Goal: Task Accomplishment & Management: Complete application form

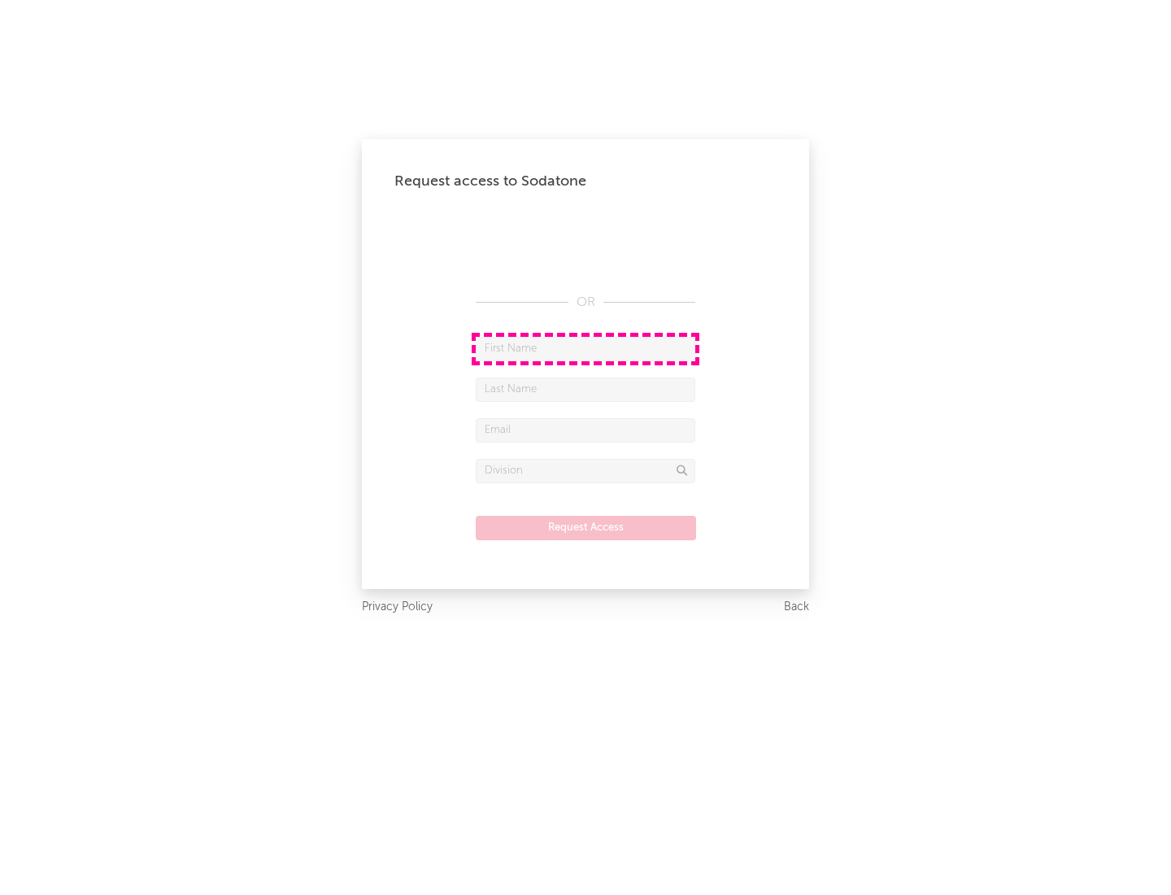
click at [586, 348] on input "text" at bounding box center [586, 349] width 220 height 24
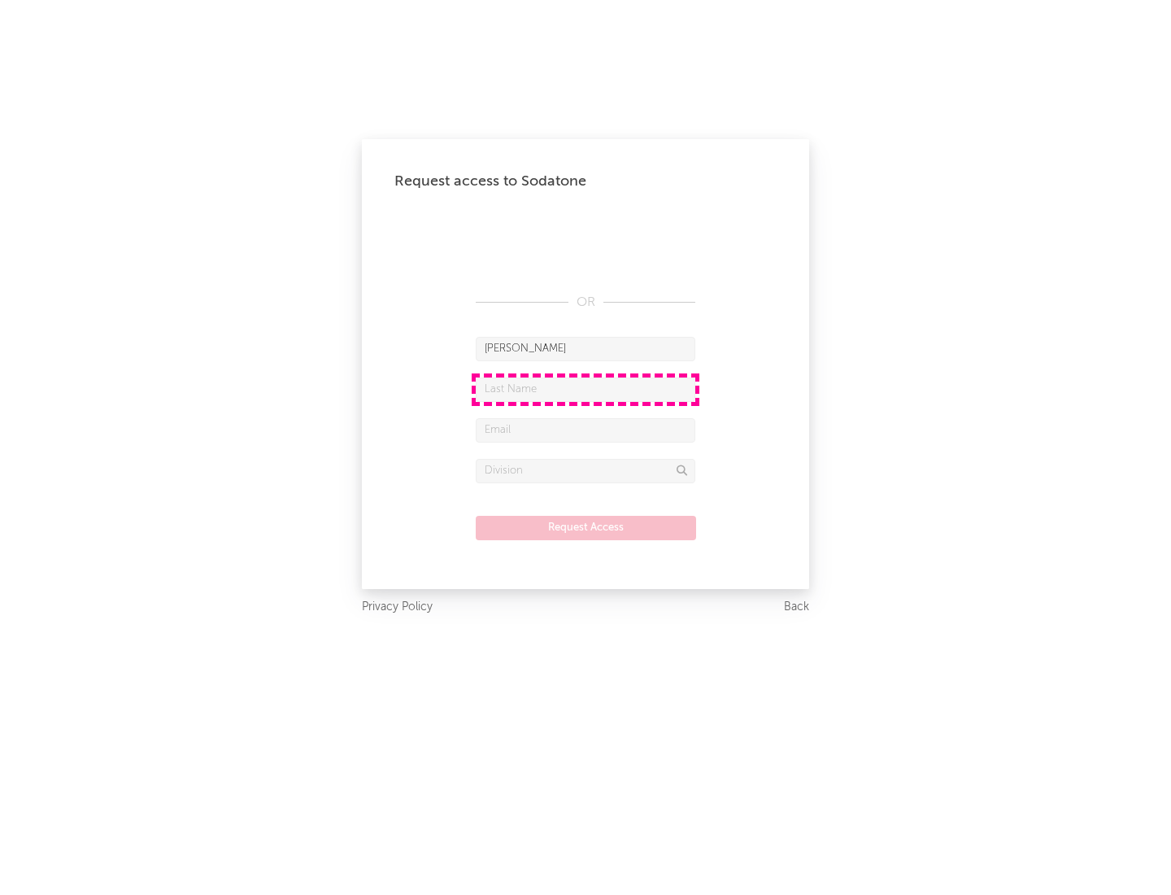
type input "[PERSON_NAME]"
click at [586, 389] on input "text" at bounding box center [586, 389] width 220 height 24
type input "[PERSON_NAME]"
click at [586, 430] on input "text" at bounding box center [586, 430] width 220 height 24
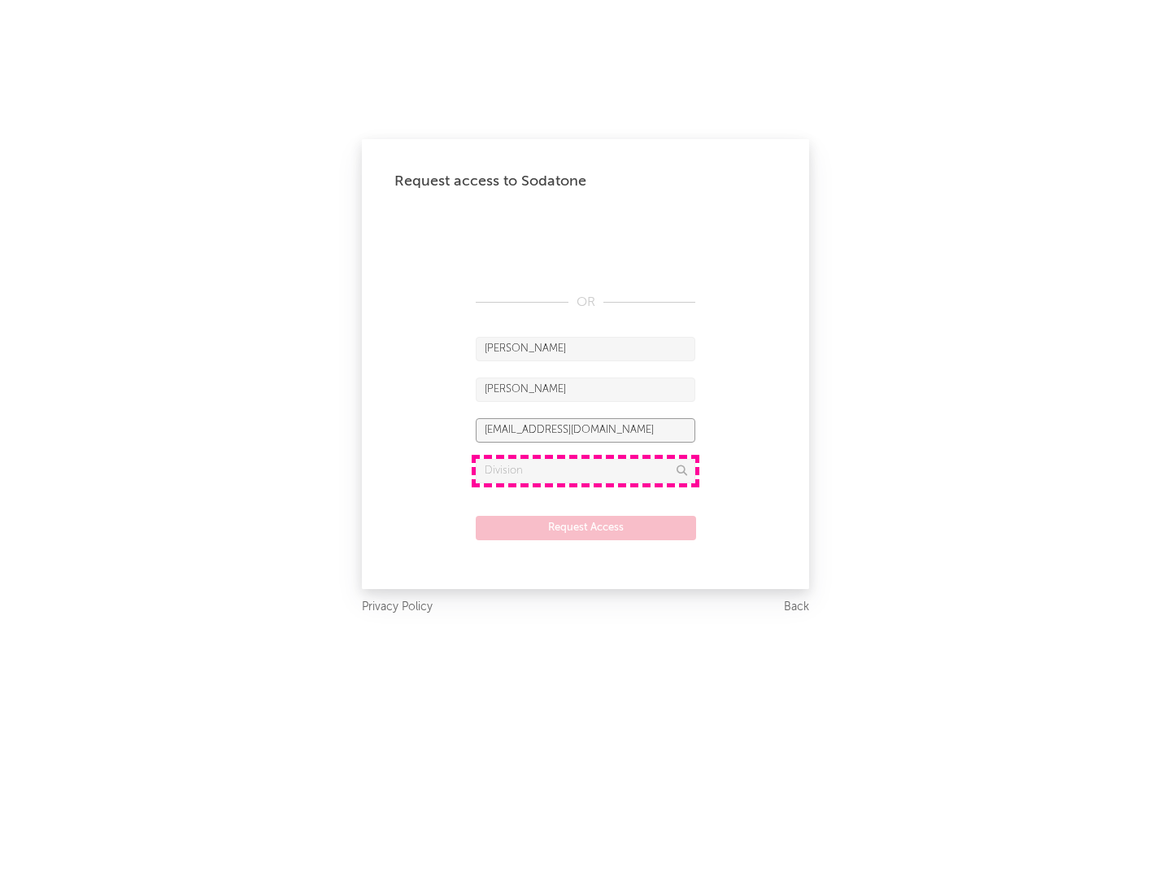
type input "[EMAIL_ADDRESS][DOMAIN_NAME]"
click at [586, 470] on input "text" at bounding box center [586, 471] width 220 height 24
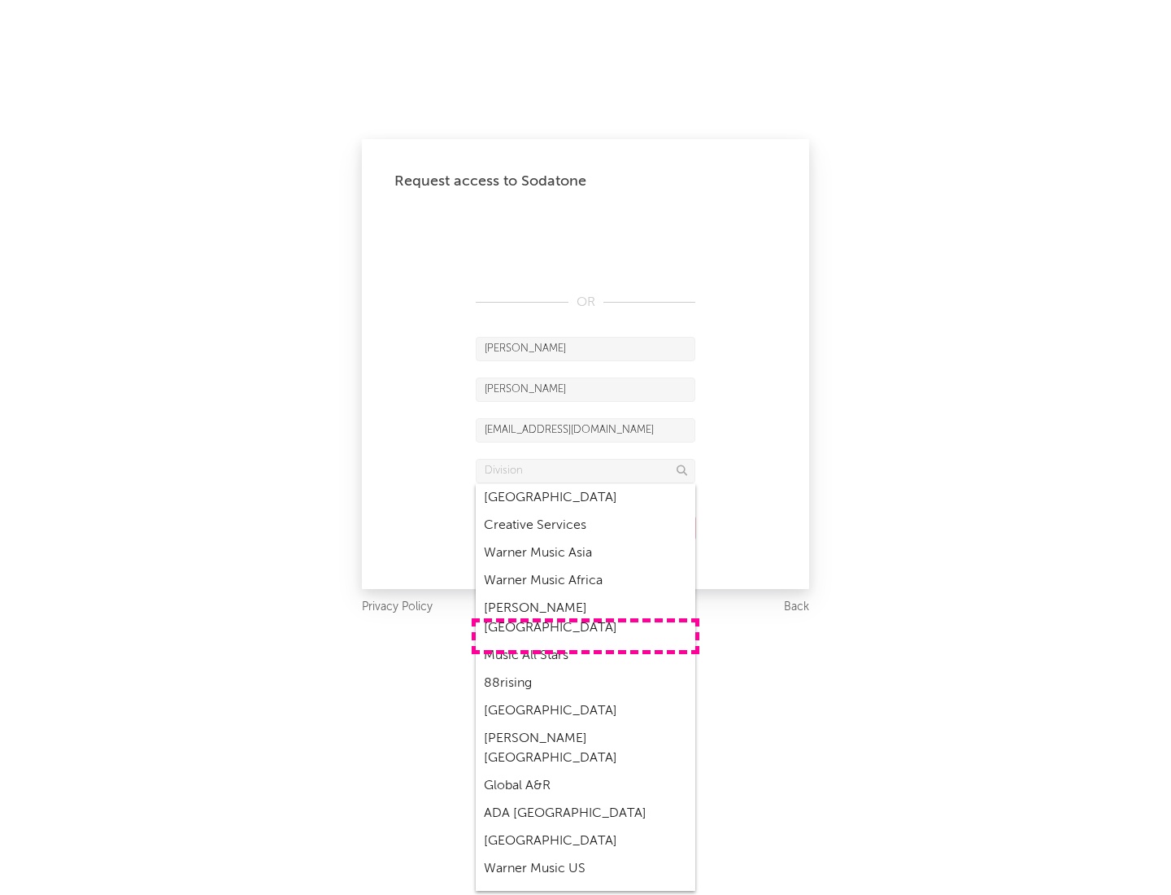
click at [586, 642] on div "Music All Stars" at bounding box center [586, 656] width 220 height 28
type input "Music All Stars"
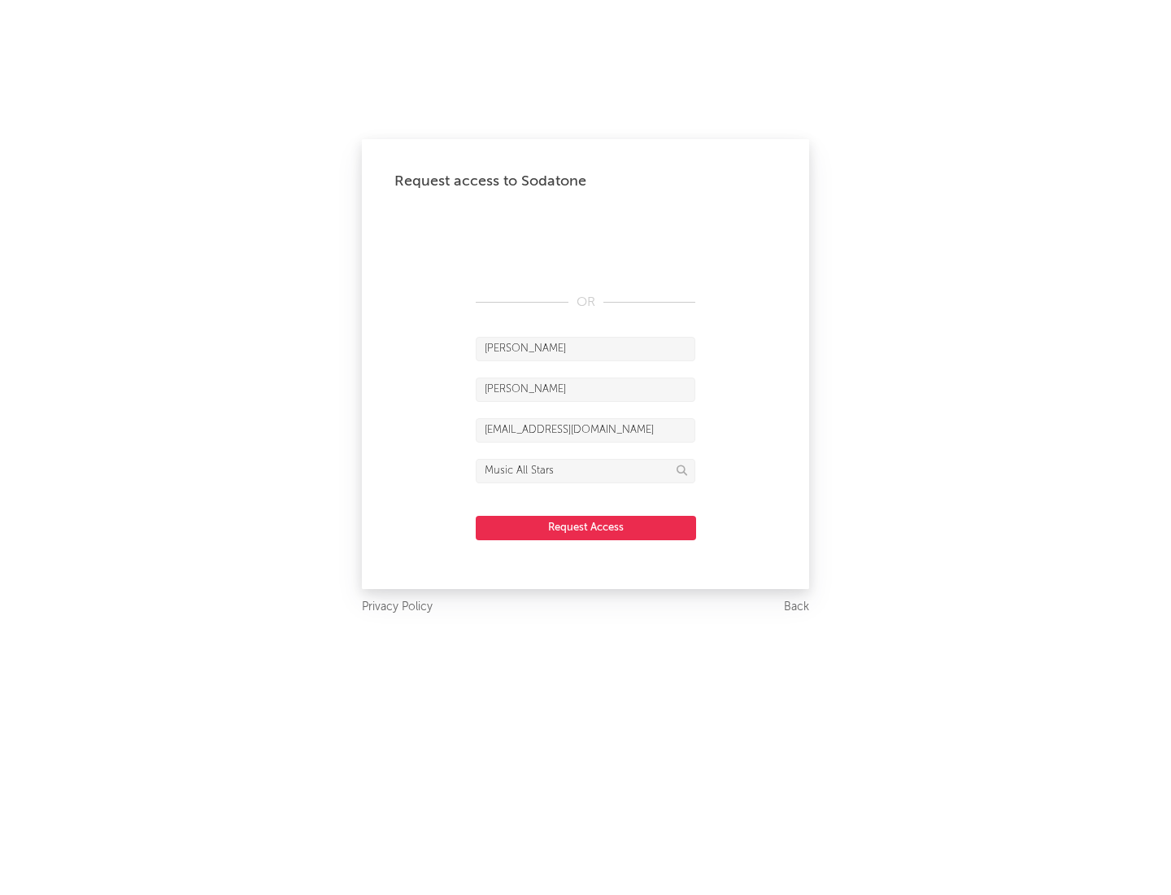
click at [586, 527] on button "Request Access" at bounding box center [586, 528] width 220 height 24
